Goal: Task Accomplishment & Management: Manage account settings

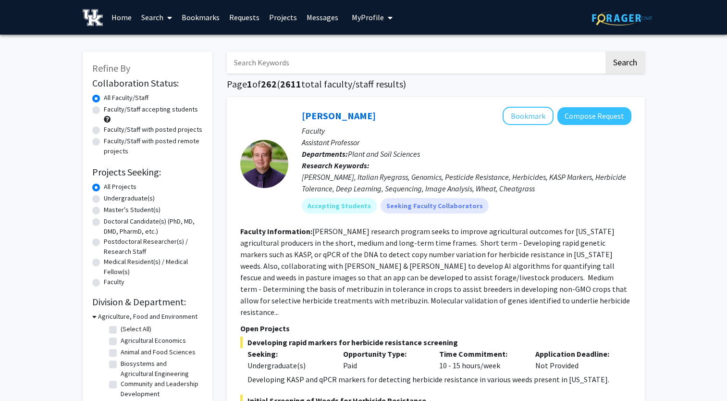
click at [375, 20] on span "My Profile" at bounding box center [368, 17] width 32 height 10
click at [400, 55] on span "View Profile" at bounding box center [411, 55] width 58 height 11
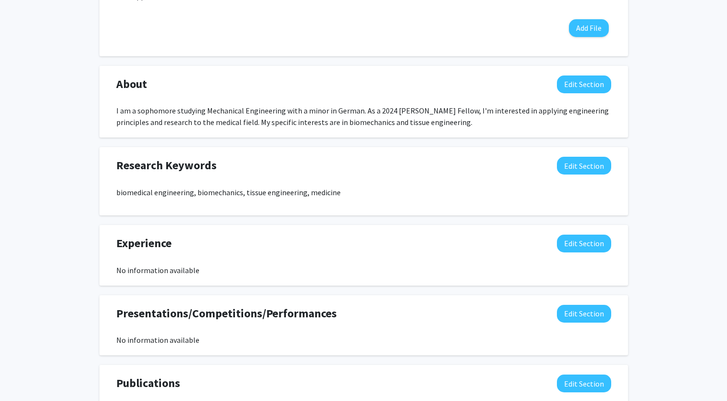
scroll to position [388, 0]
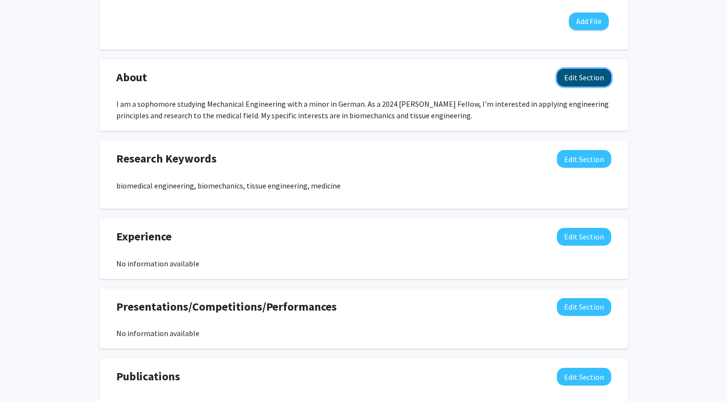
click at [581, 75] on button "Edit Section" at bounding box center [584, 78] width 54 height 18
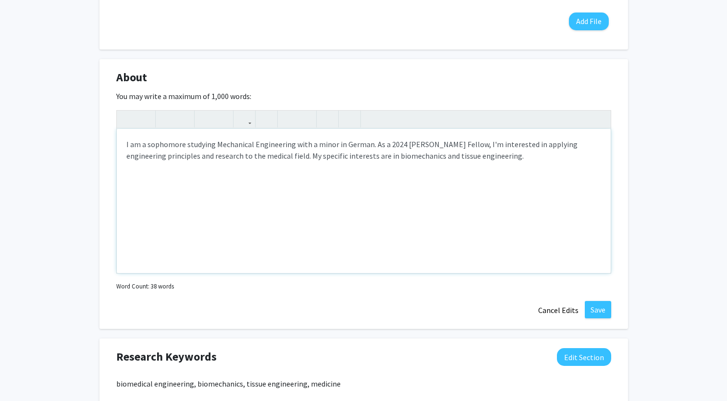
click at [184, 144] on div "I am a sophomore studying Mechanical Engineering with a minor in German. As a 2…" at bounding box center [364, 201] width 494 height 144
click at [382, 148] on div "I am a junior studying Mechanical Engineering with a minor in German. As a 2024…" at bounding box center [364, 201] width 494 height 144
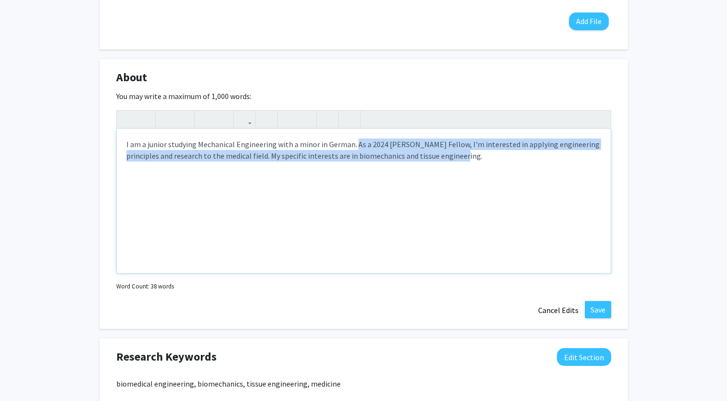
drag, startPoint x: 448, startPoint y: 156, endPoint x: 353, endPoint y: 143, distance: 95.5
click at [353, 143] on div "I am a junior studying Mechanical Engineering with a minor in German. As a 2024…" at bounding box center [364, 201] width 494 height 144
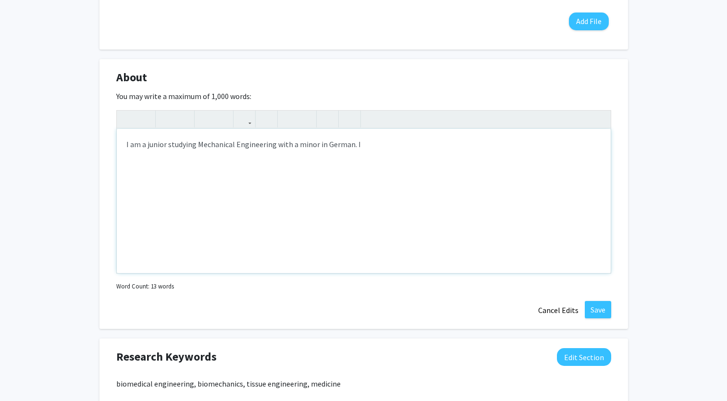
type textarea "I am a junior studying Mechanical Engineering with a minor in German. I&nbsp;"
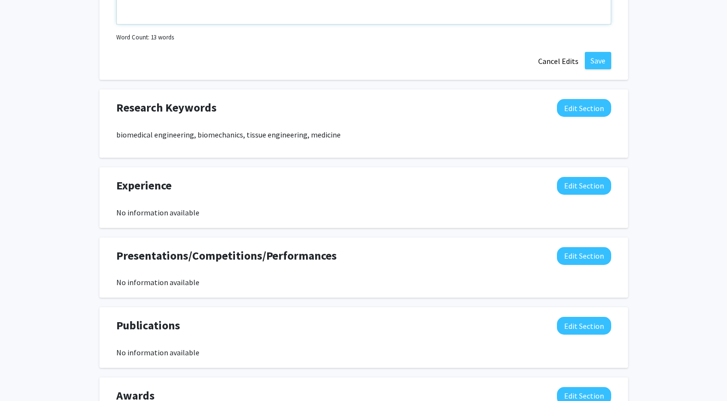
scroll to position [733, 0]
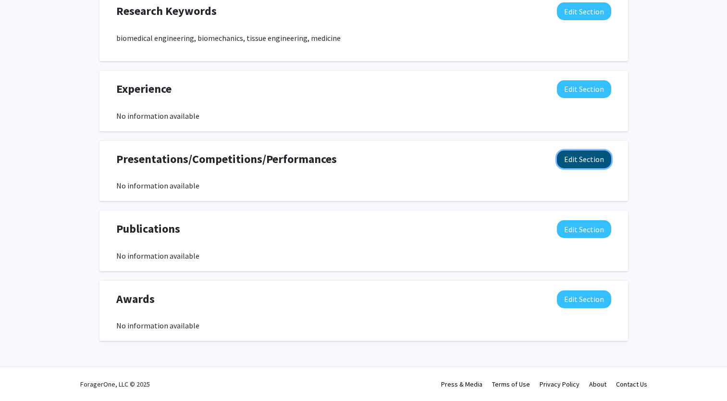
click at [587, 158] on button "Edit Section" at bounding box center [584, 159] width 54 height 18
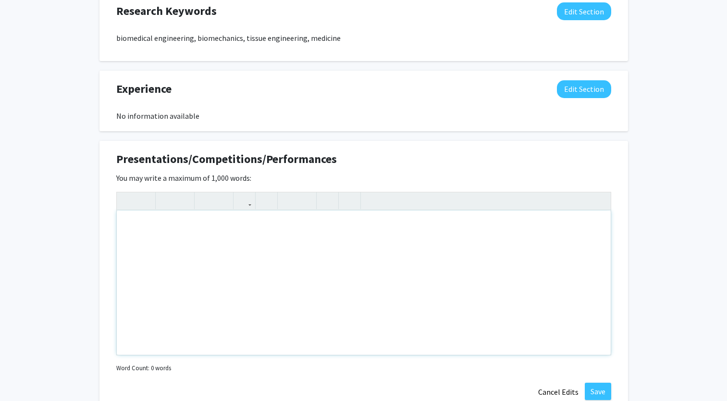
click at [386, 224] on div "Note to users with screen readers: Please deactivate our accessibility plugin f…" at bounding box center [364, 282] width 494 height 144
click at [344, 229] on div "I've participated in research through the Department of Mechanical Engineering" at bounding box center [364, 282] width 494 height 144
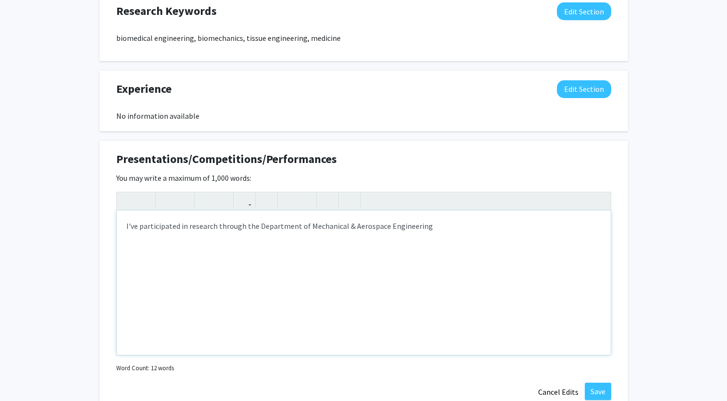
click at [471, 227] on div "I've participated in research through the Department of Mechanical & Aerospace …" at bounding box center [364, 282] width 494 height 144
click at [255, 226] on div "I've participated in research through the Department of Mechanical & Aerospace …" at bounding box center [364, 282] width 494 height 144
click at [445, 220] on div "I've participated in research through the UK Department of Mechanical & Aerospa…" at bounding box center [364, 282] width 494 height 144
type textarea "I've participated in research through the UK Department of Mechanical &amp; Aer…"
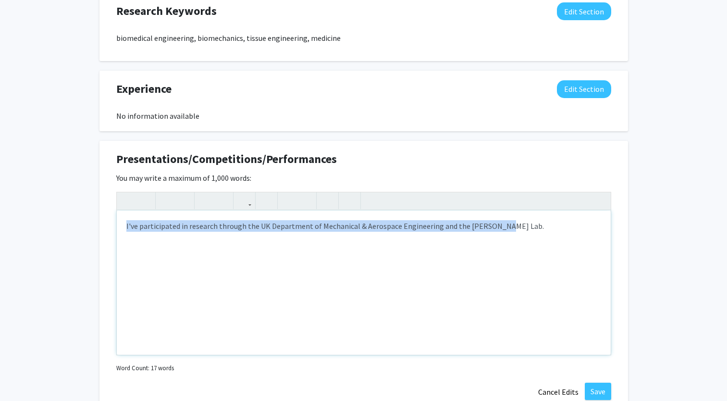
drag, startPoint x: 520, startPoint y: 231, endPoint x: -2, endPoint y: 175, distance: 524.5
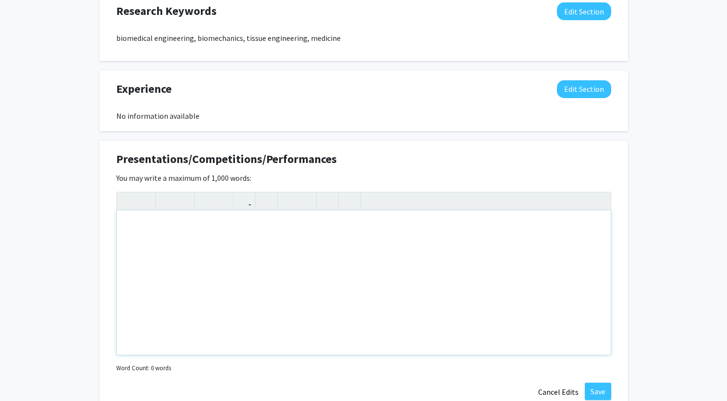
type textarea "E"
click at [128, 225] on div "UKY Undergraduate Research Showcase Spring 2025" at bounding box center [364, 282] width 494 height 144
type textarea "Poster Presentation - UKY Undergraduate Research Showcase Spring 2025"
click at [603, 393] on button "Save" at bounding box center [597, 390] width 26 height 17
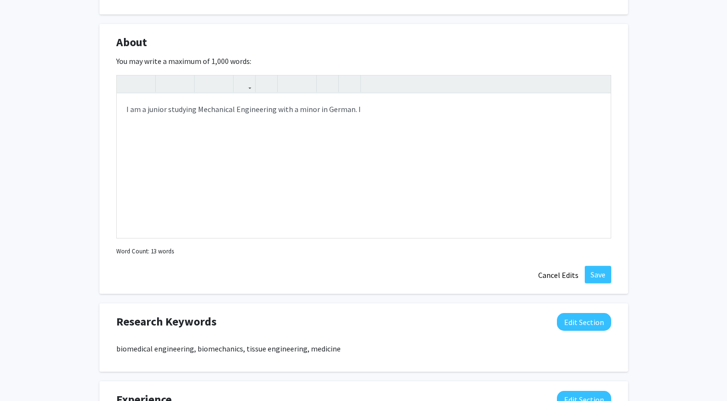
scroll to position [410, 0]
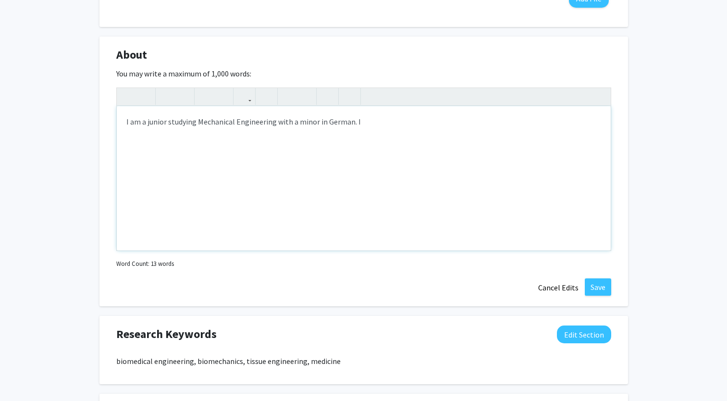
click at [372, 119] on div "I am a junior studying Mechanical Engineering with a minor in German. I" at bounding box center [364, 178] width 494 height 144
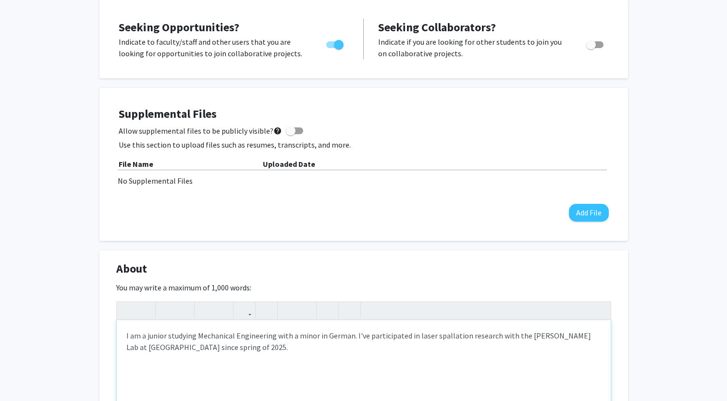
scroll to position [195, 0]
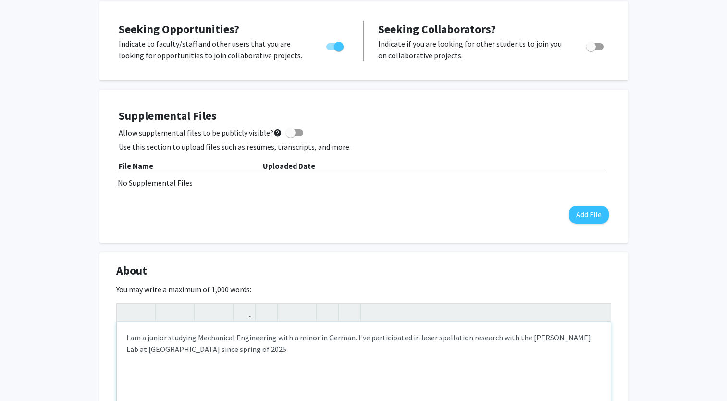
type textarea "I am a junior studying Mechanical Engineering with a minor in German. I've part…"
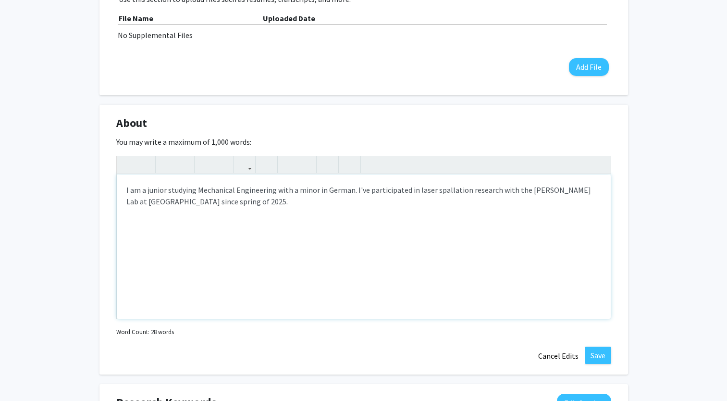
scroll to position [347, 0]
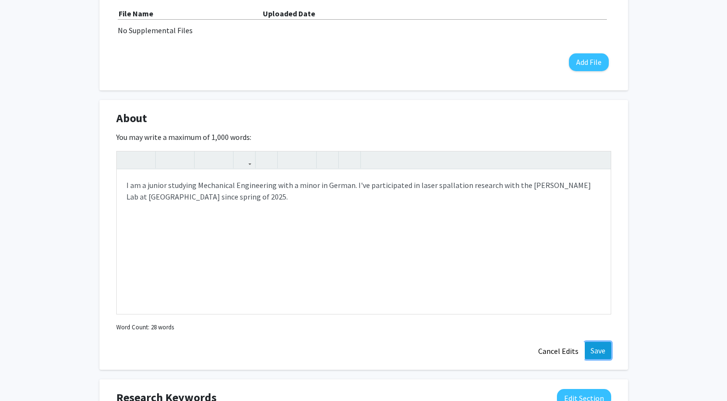
click at [595, 350] on button "Save" at bounding box center [597, 349] width 26 height 17
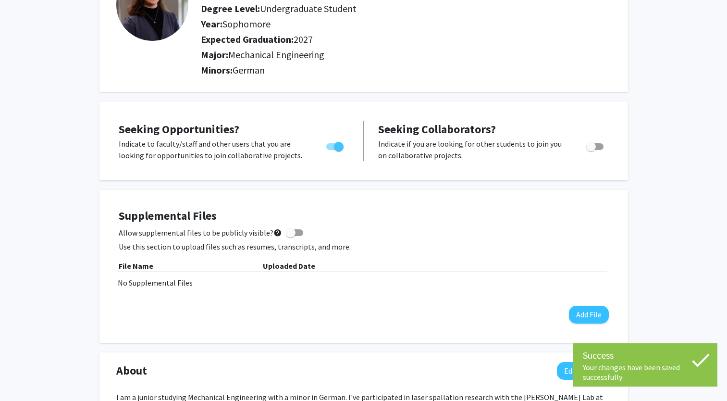
scroll to position [0, 0]
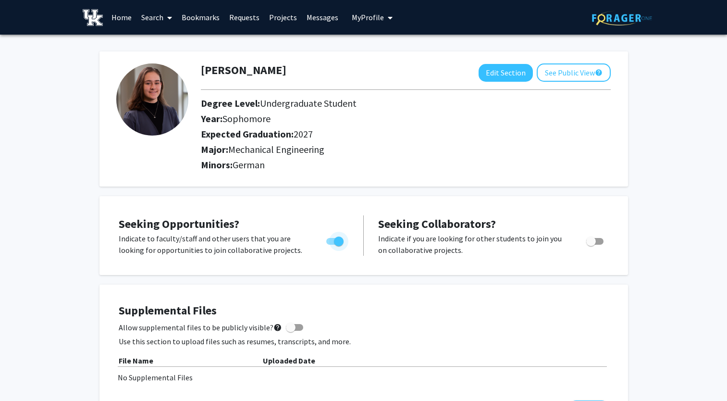
click at [335, 243] on span "Toggle" at bounding box center [339, 241] width 10 height 10
click at [331, 244] on input "Are you actively seeking opportunities?" at bounding box center [330, 244] width 0 height 0
checkbox input "false"
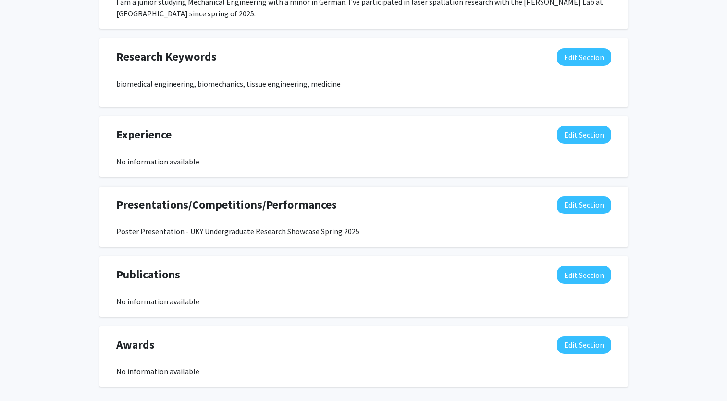
scroll to position [488, 0]
